Goal: Information Seeking & Learning: Learn about a topic

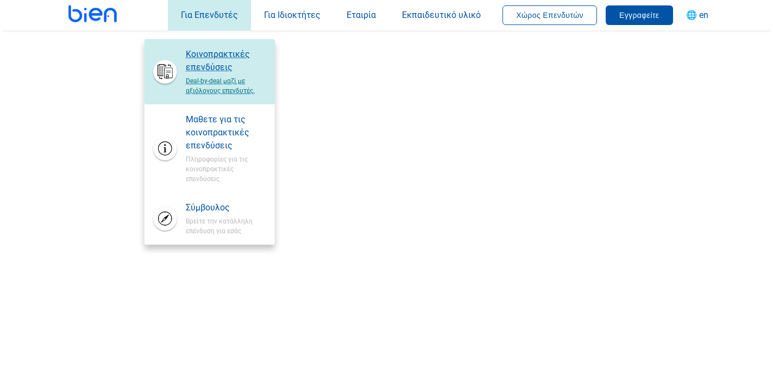
click at [214, 52] on span "Κοινοπρακτικές επενδύσεις" at bounding box center [226, 61] width 80 height 26
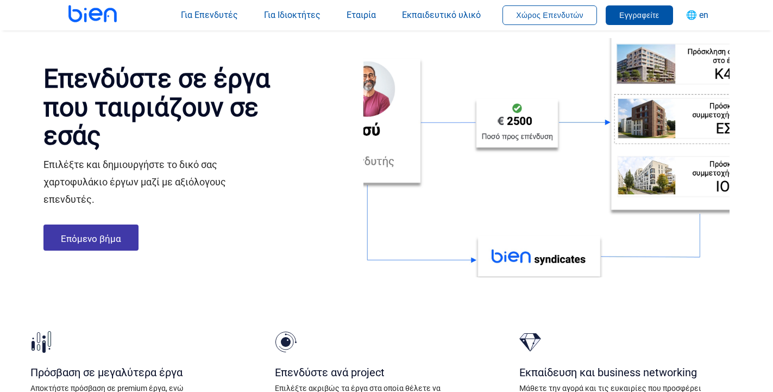
click at [119, 250] on link "Επόμενο βήμα" at bounding box center [90, 237] width 95 height 26
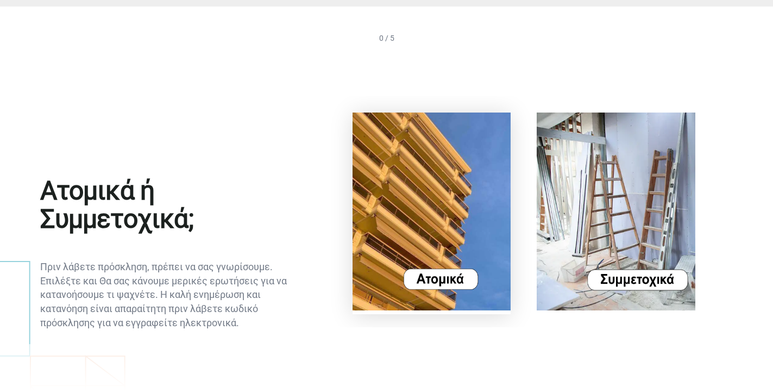
click at [431, 284] on img at bounding box center [432, 211] width 159 height 198
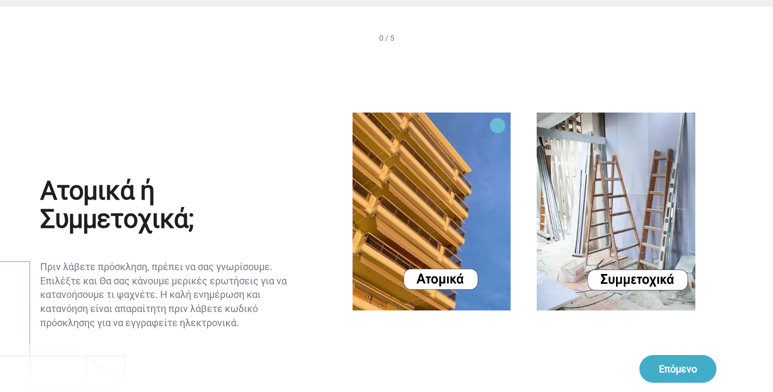
click at [684, 368] on button "Επόμενο" at bounding box center [677, 369] width 77 height 28
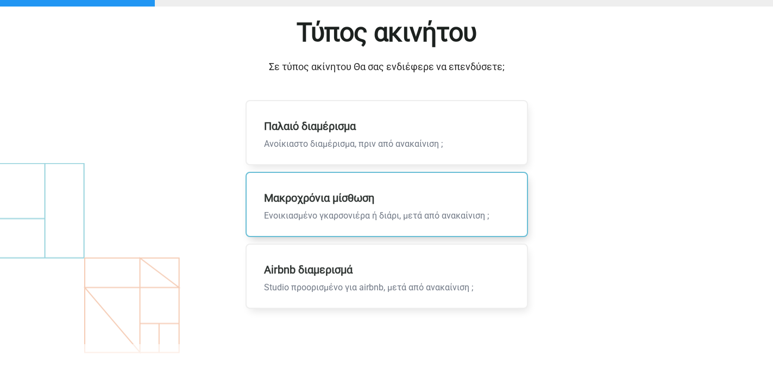
scroll to position [55, 0]
click at [357, 190] on p "Μακροχρόνια μίσθωση Ενοικιασμένο γκαρσονιέρα ή διάρι, μετά από ανακαίνιση ;" at bounding box center [377, 204] width 260 height 63
click at [0, 0] on input "Μακροχρόνια μίσθωση Ενοικιασμένο γκαρσονιέρα ή διάρι, μετά από ανακαίνιση ;" at bounding box center [0, 0] width 0 height 0
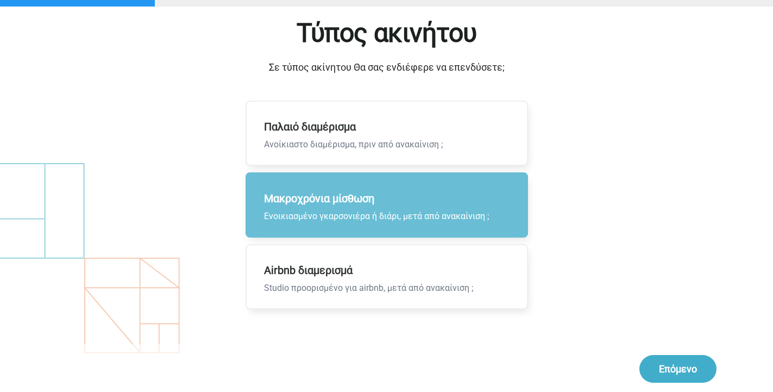
click at [656, 370] on button "Επόμενο" at bounding box center [677, 369] width 77 height 28
